Goal: Task Accomplishment & Management: Manage account settings

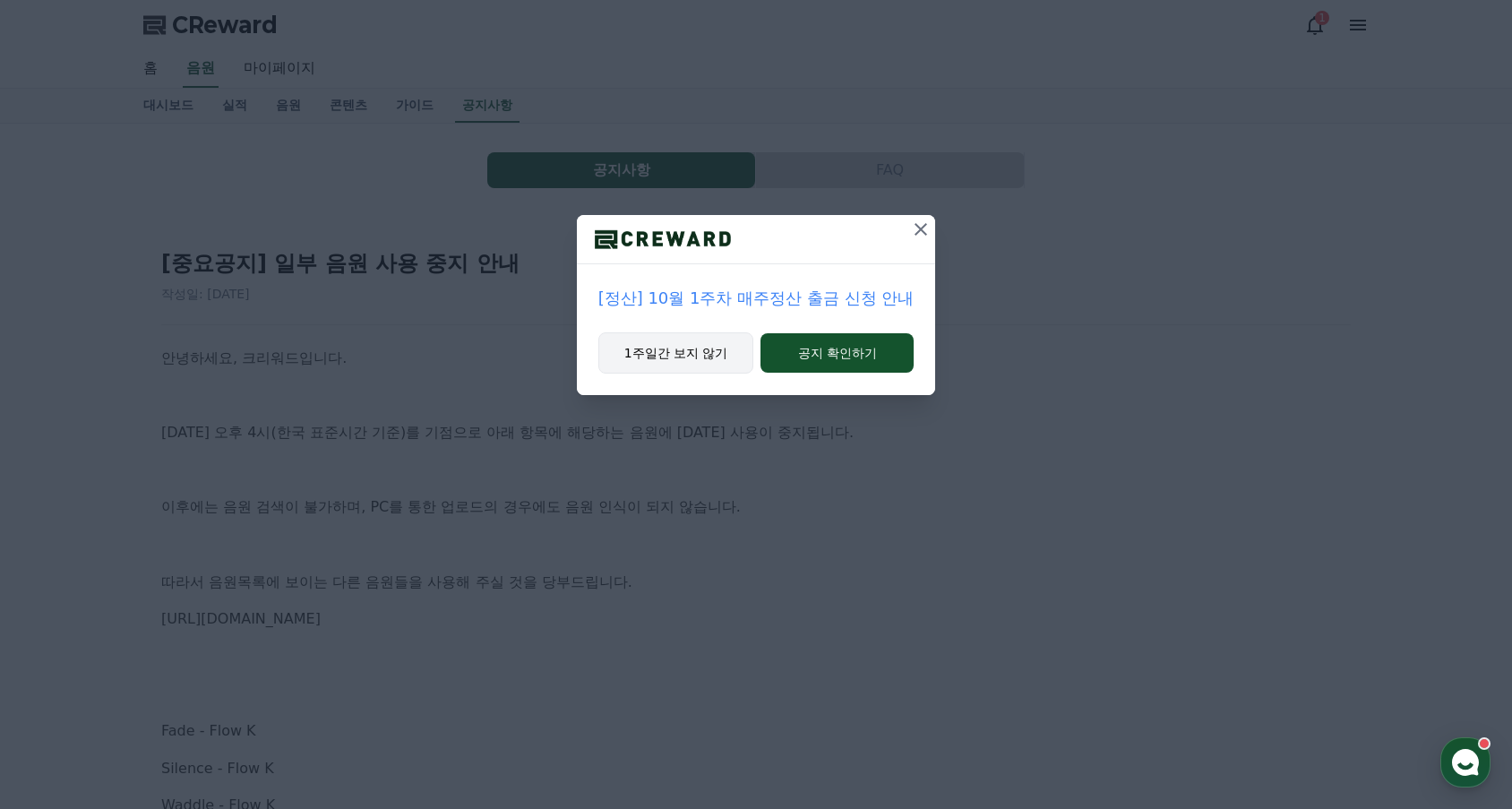
click at [699, 357] on button "1주일간 보지 않기" at bounding box center [676, 353] width 156 height 41
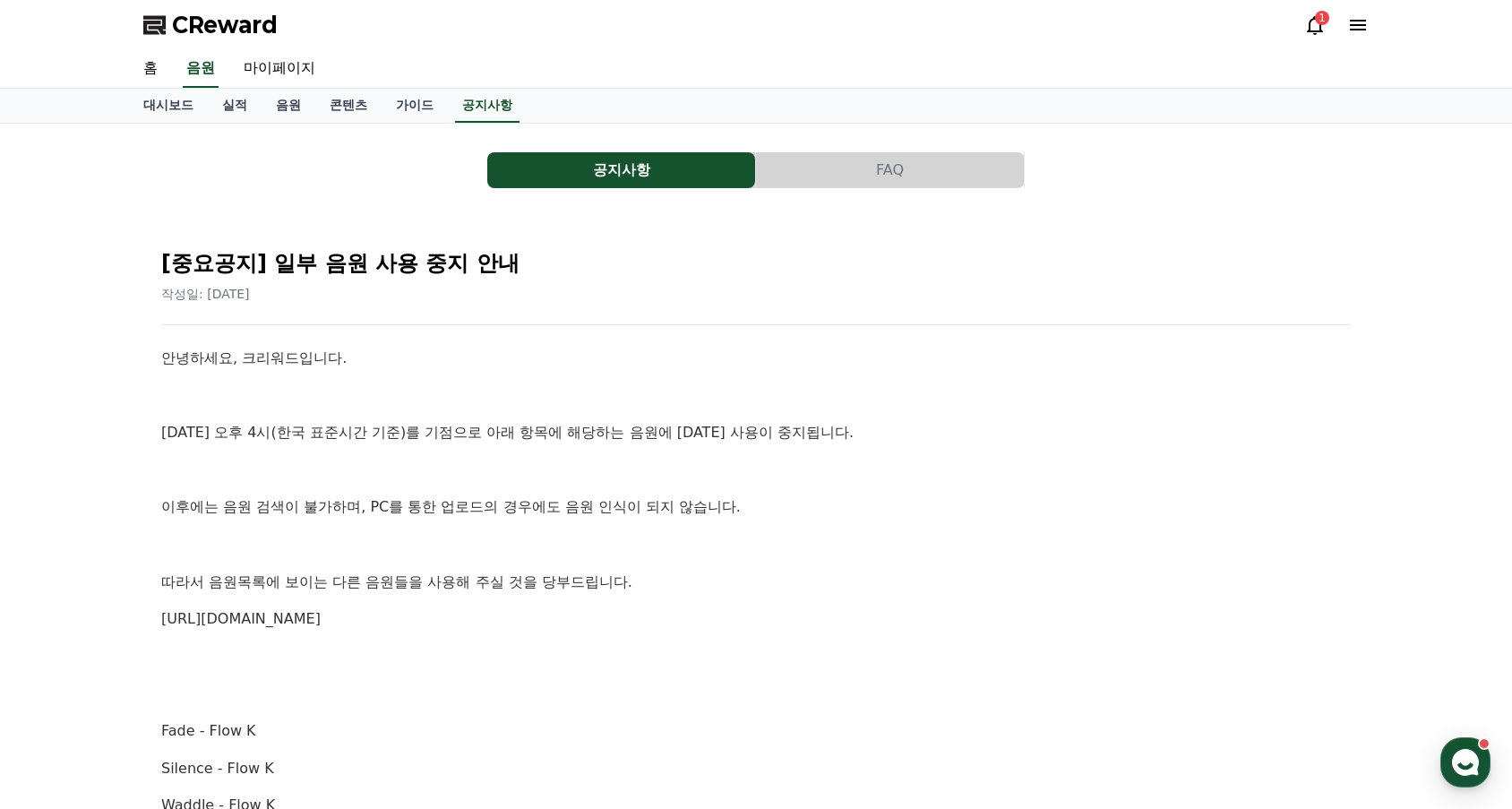
click at [238, 23] on span "CReward" at bounding box center [225, 25] width 106 height 29
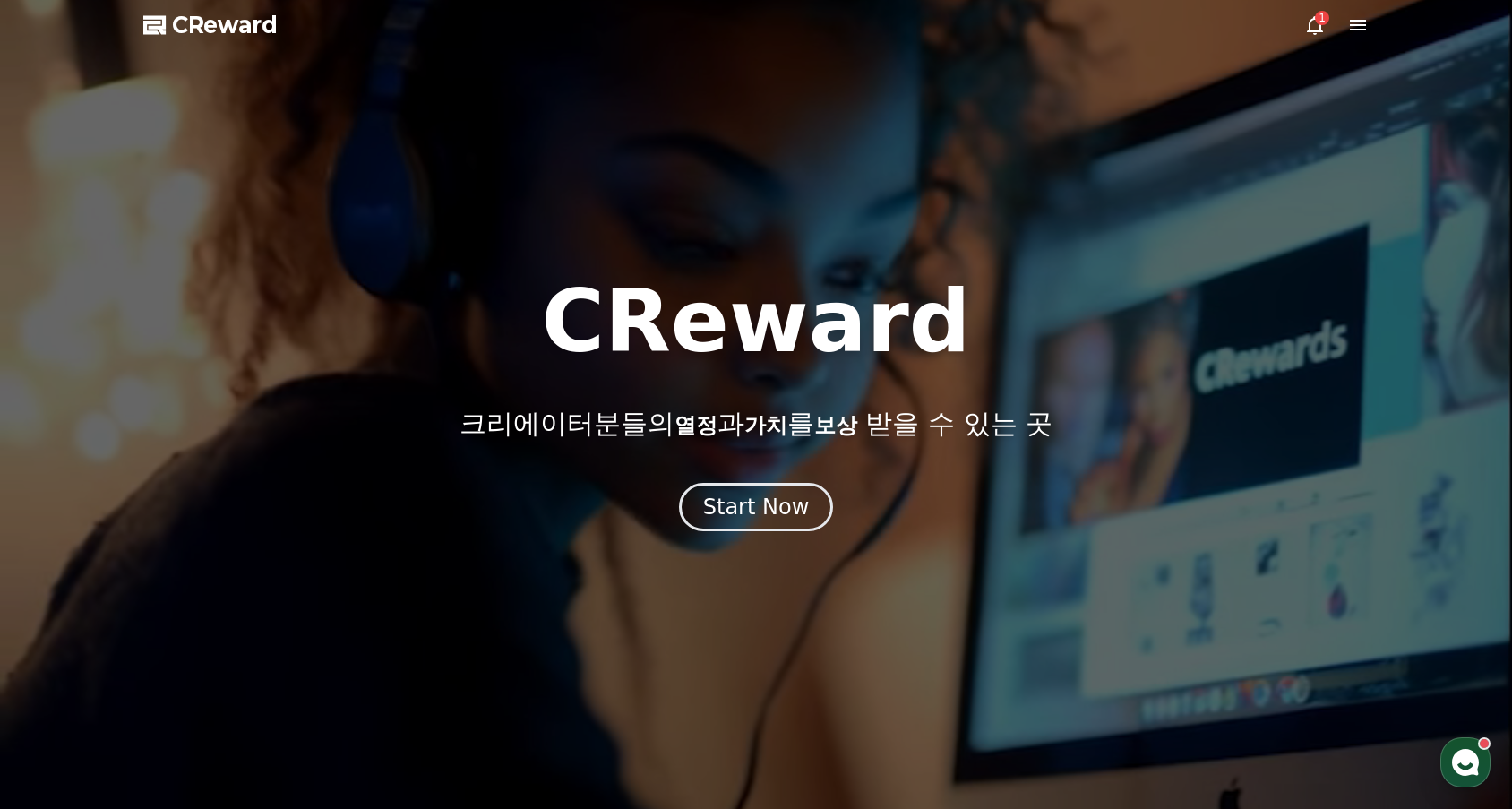
click at [1323, 30] on icon at bounding box center [1315, 26] width 22 height 22
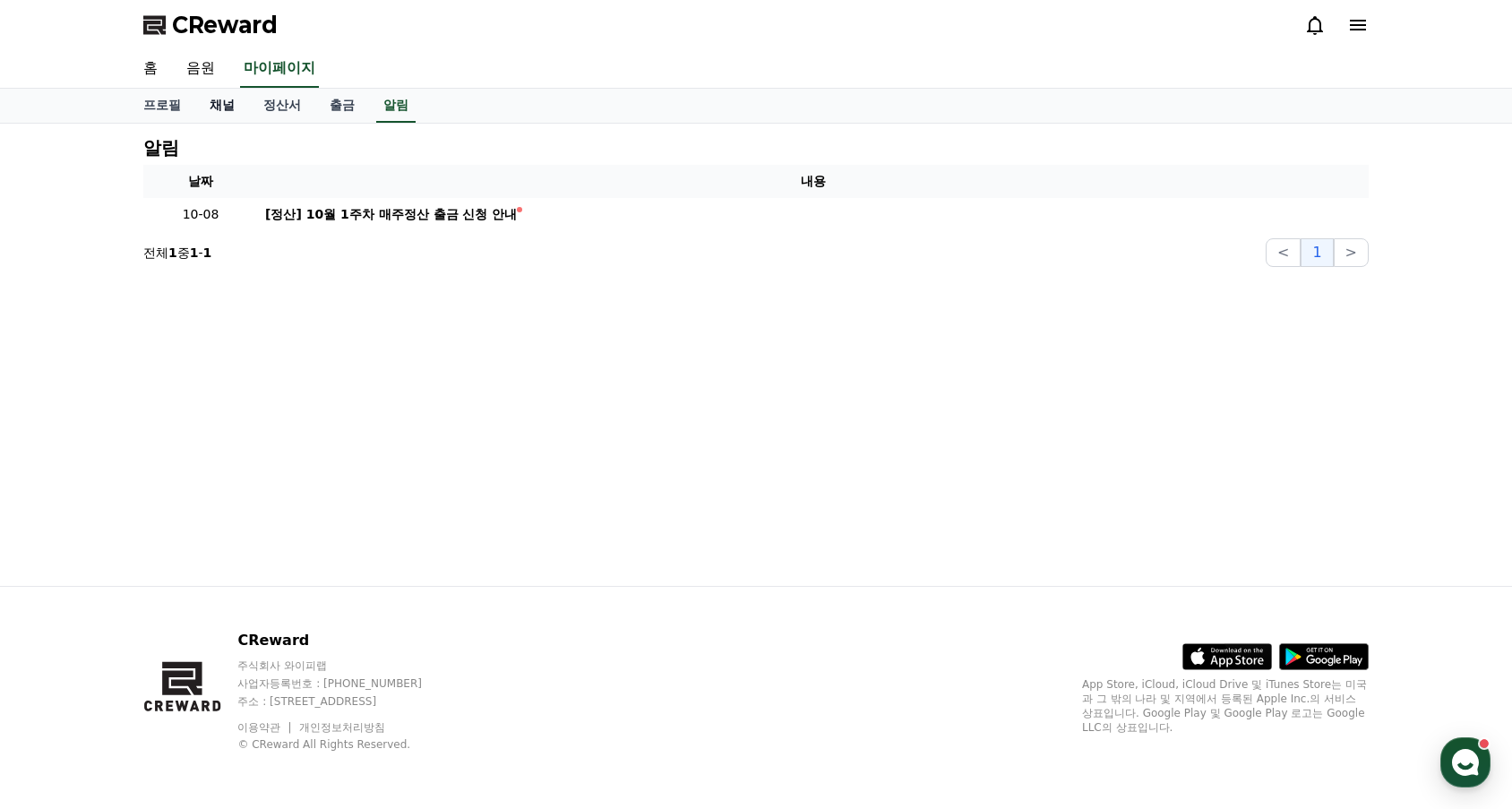
click at [231, 111] on link "채널" at bounding box center [222, 105] width 54 height 34
